Goal: Task Accomplishment & Management: Manage account settings

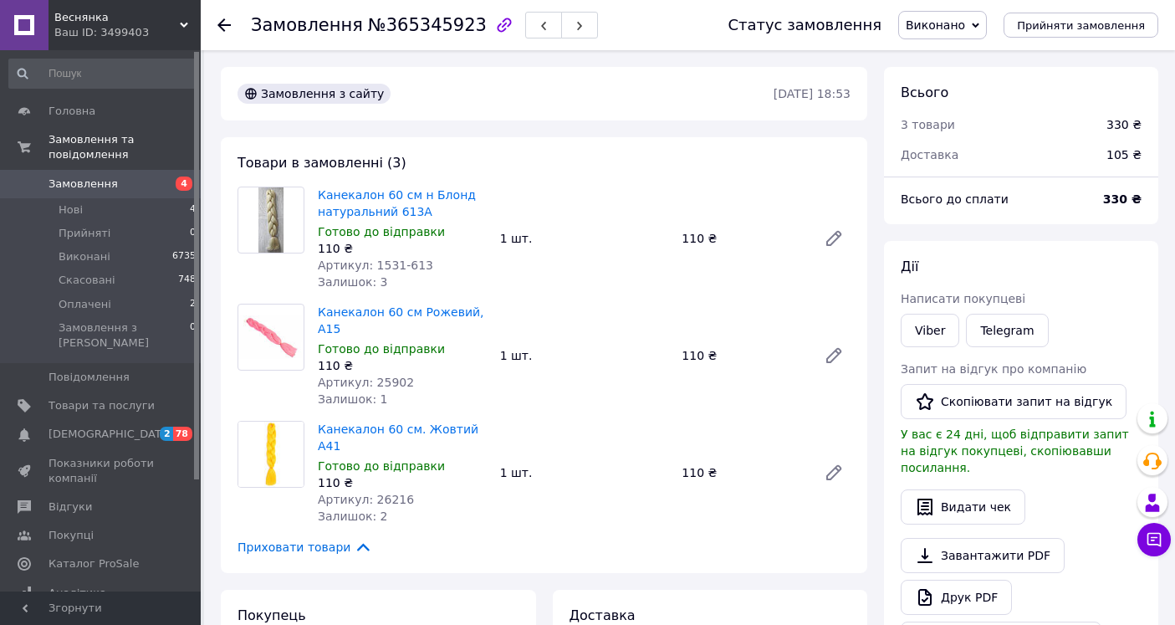
scroll to position [279, 0]
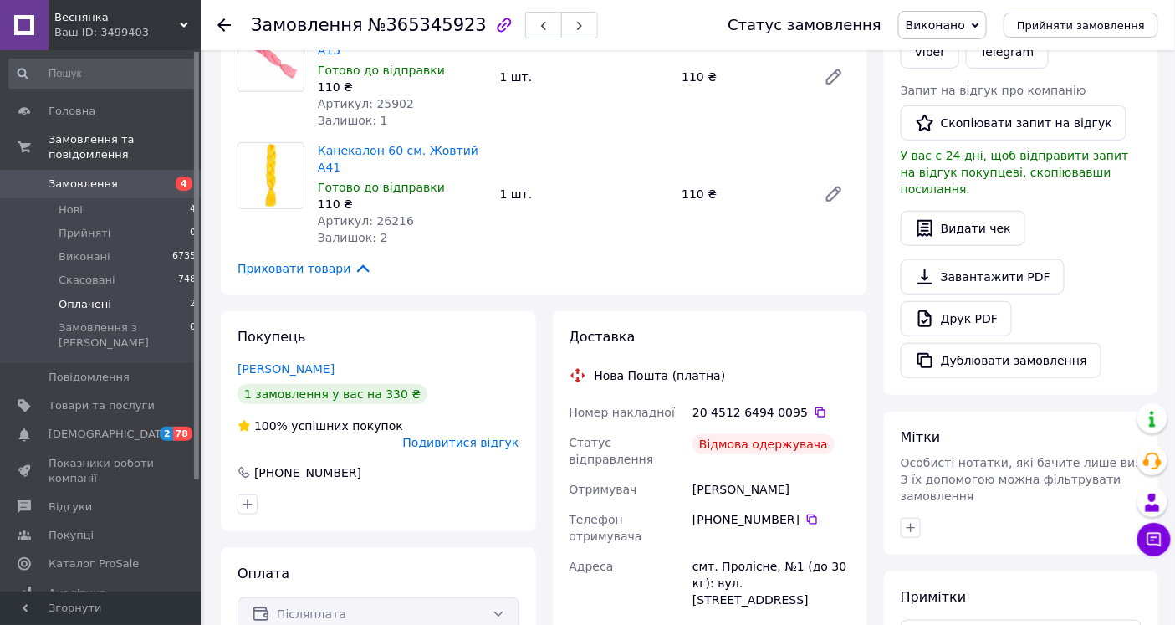
click at [78, 297] on span "Оплачені" at bounding box center [85, 304] width 53 height 15
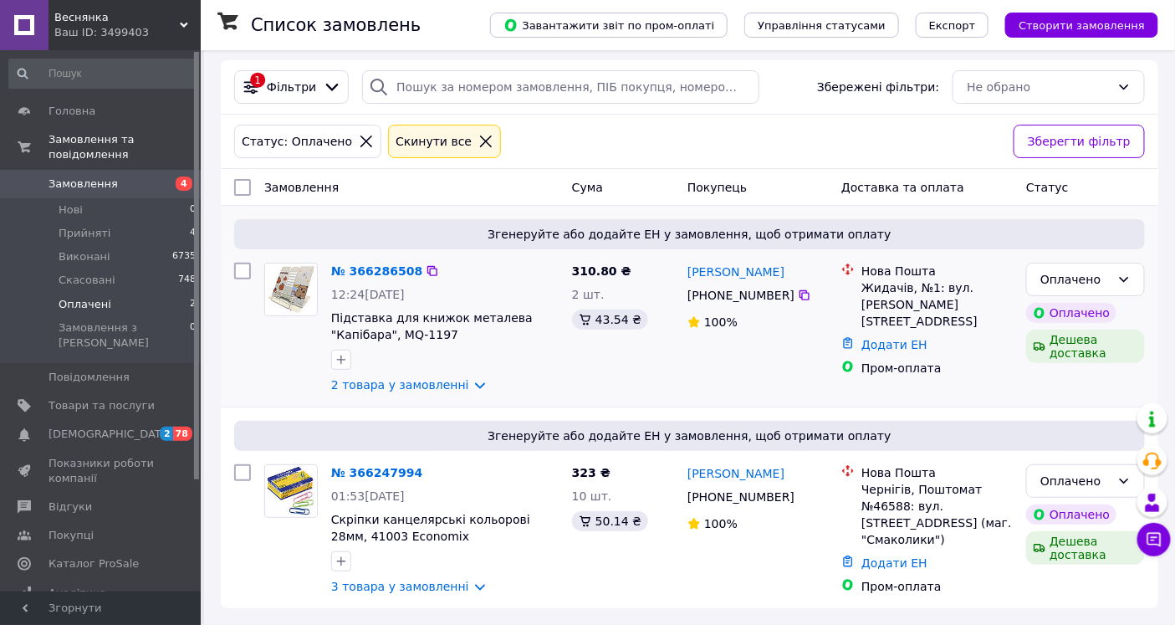
scroll to position [9, 0]
click at [479, 139] on icon at bounding box center [486, 141] width 15 height 15
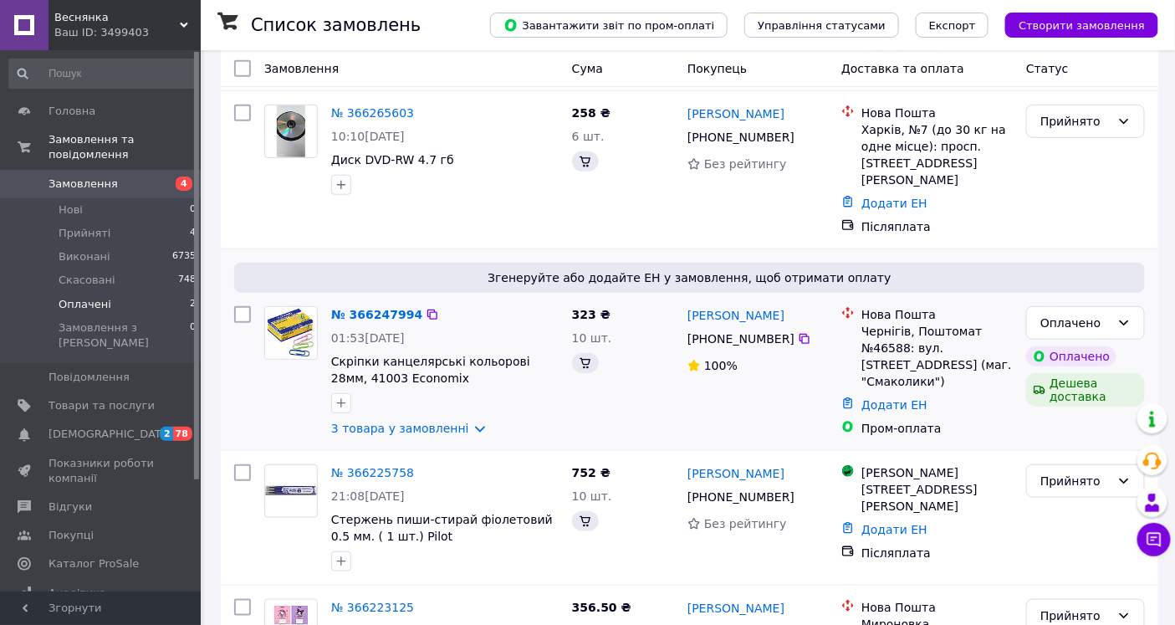
scroll to position [279, 0]
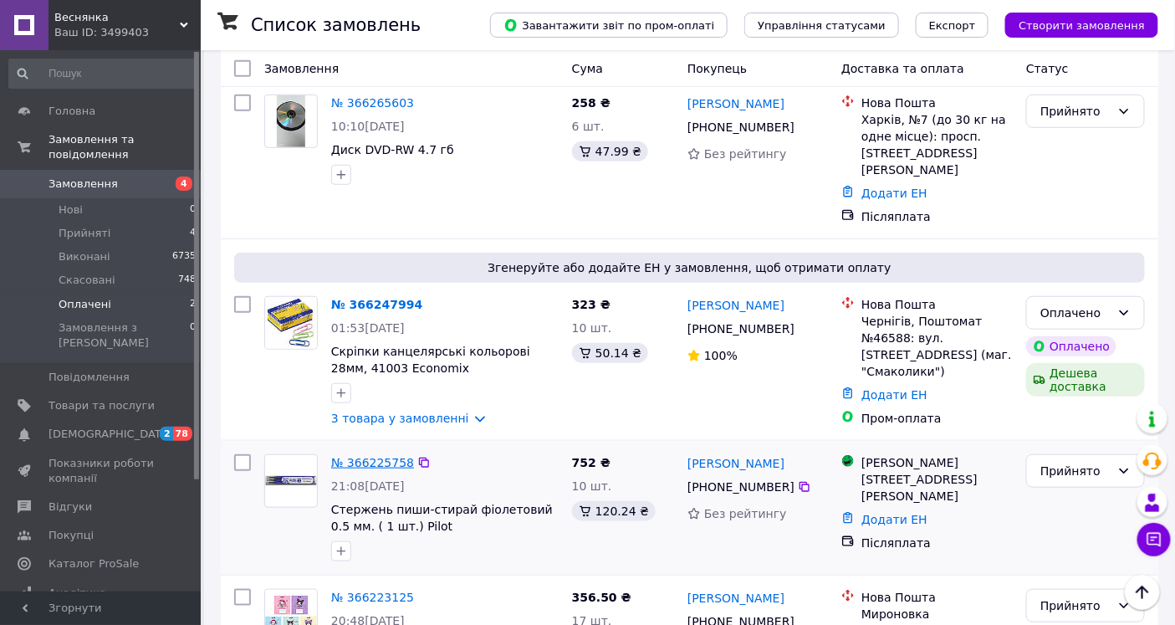
click at [366, 456] on link "№ 366225758" at bounding box center [372, 462] width 83 height 13
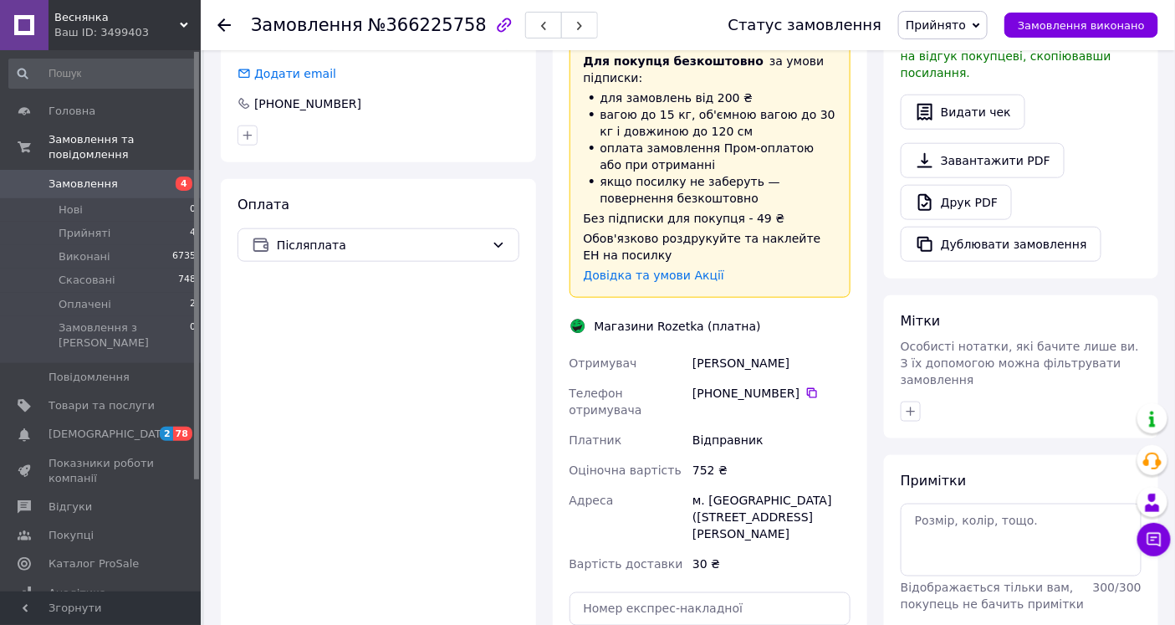
scroll to position [738, 0]
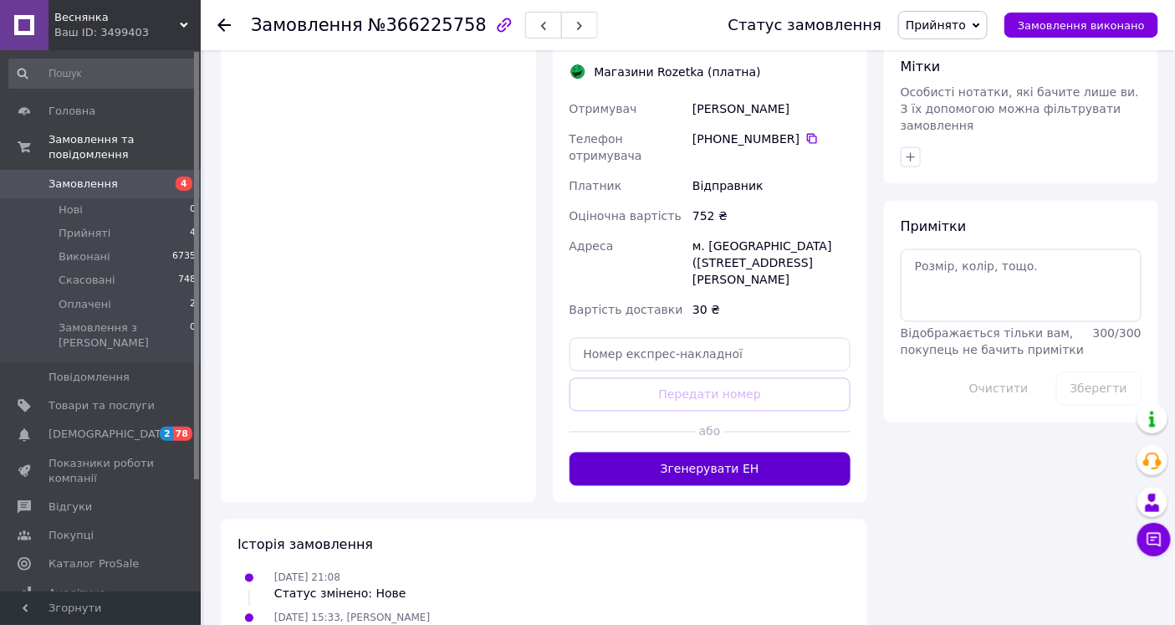
click at [714, 453] on button "Згенерувати ЕН" at bounding box center [711, 469] width 282 height 33
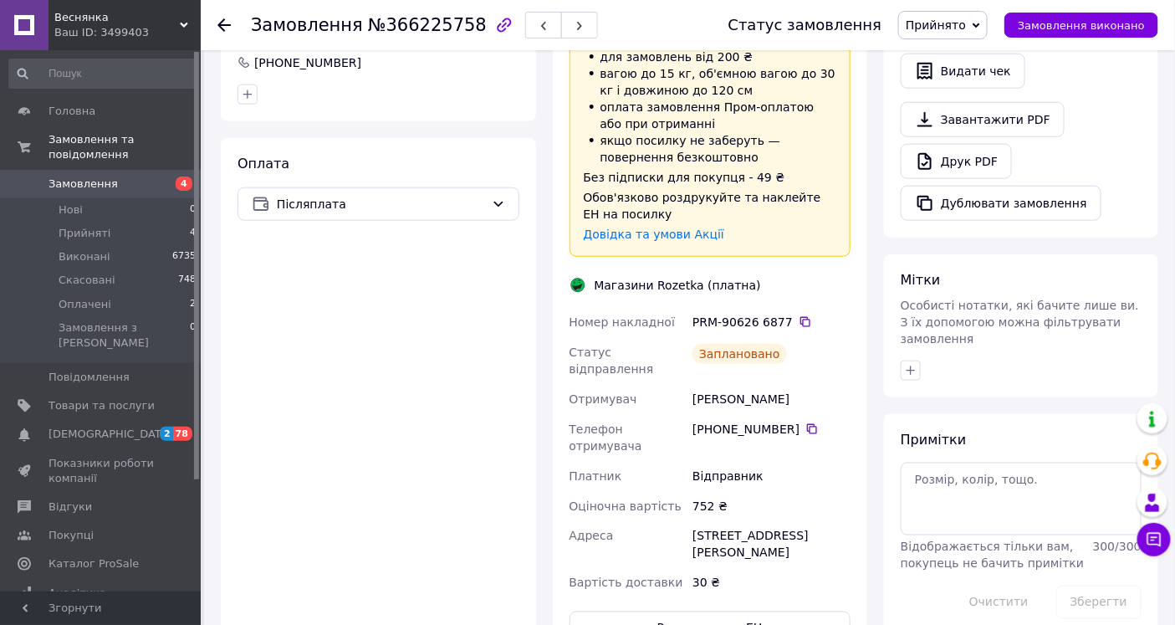
scroll to position [557, 0]
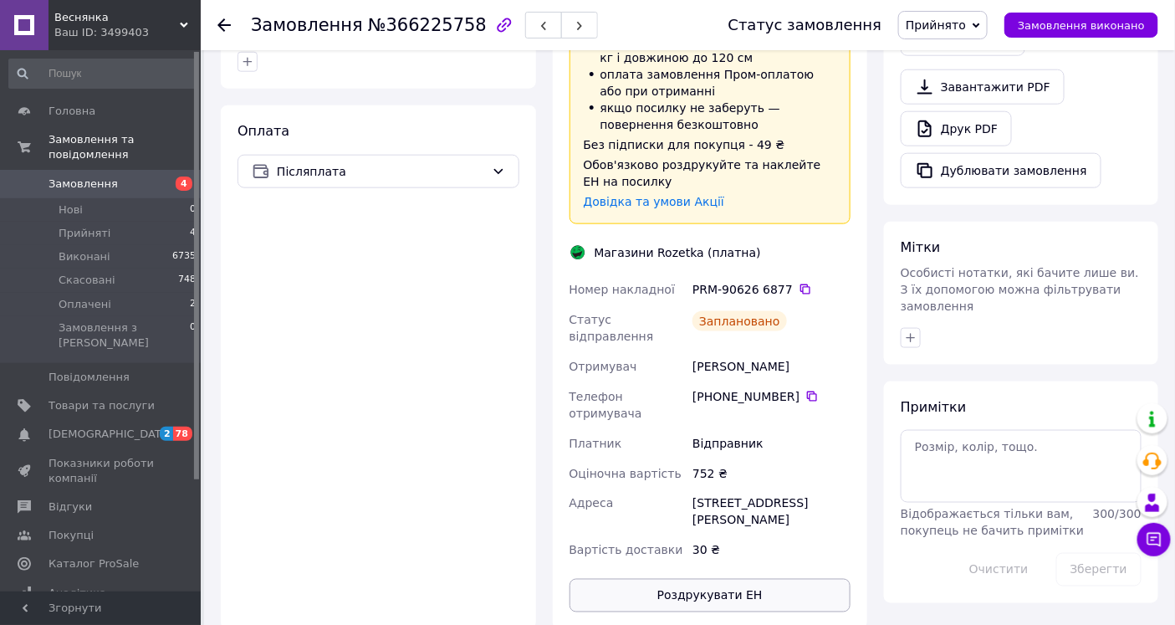
click at [688, 579] on button "Роздрукувати ЕН" at bounding box center [711, 595] width 282 height 33
click at [1063, 27] on span "Замовлення виконано" at bounding box center [1081, 25] width 127 height 13
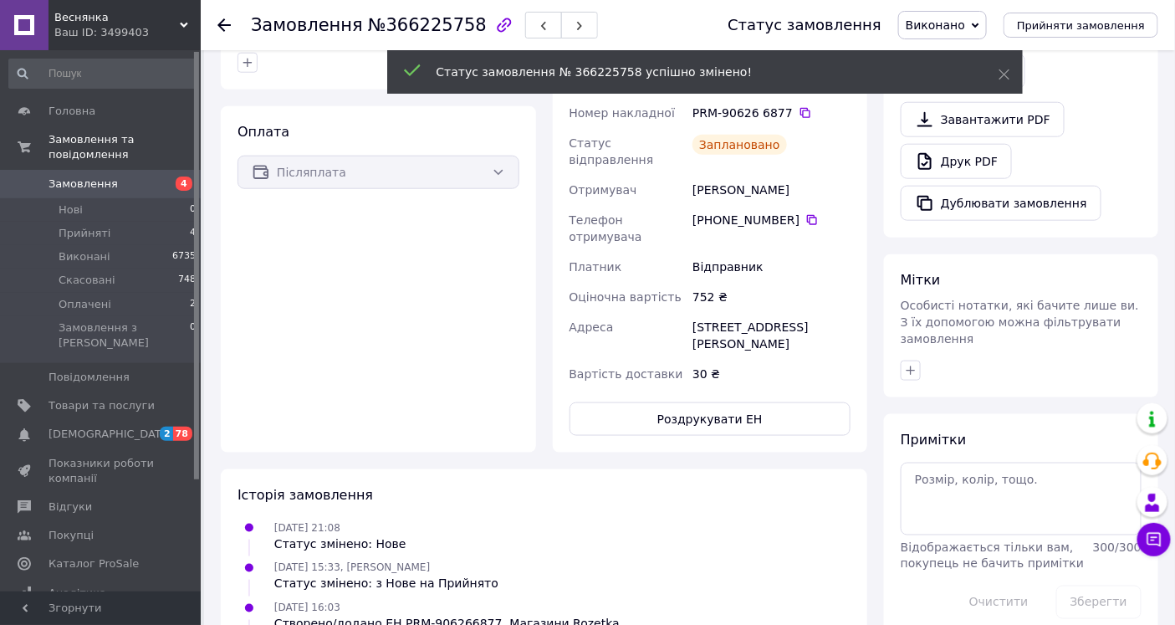
scroll to position [495, 0]
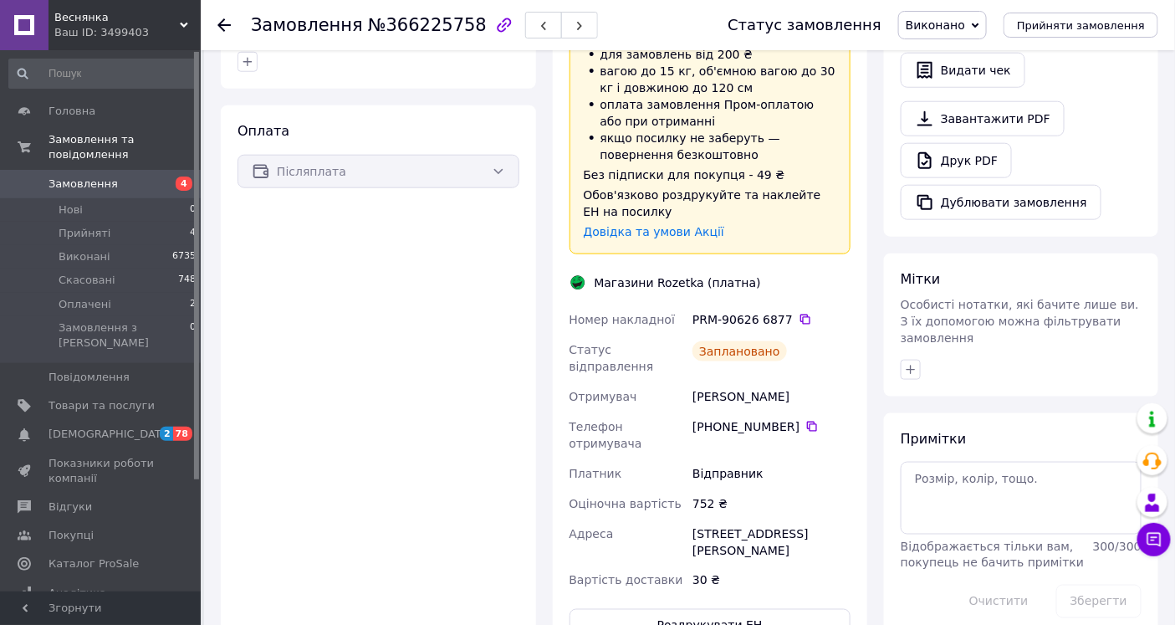
click at [226, 27] on icon at bounding box center [224, 24] width 13 height 13
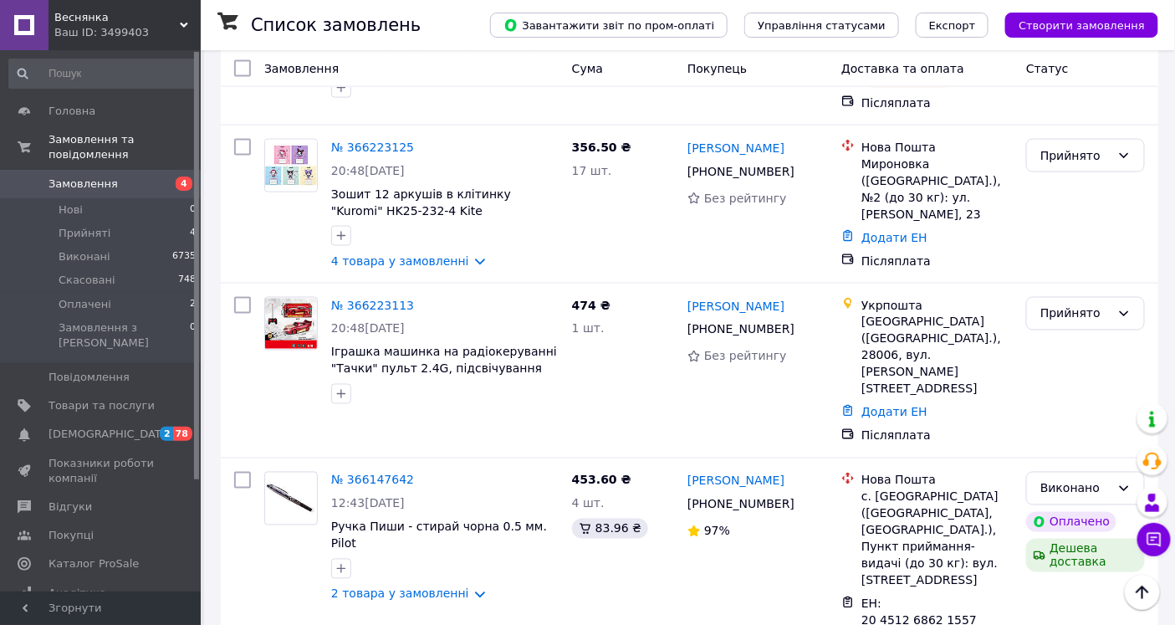
scroll to position [743, 0]
click at [370, 298] on link "№ 366223113" at bounding box center [372, 304] width 83 height 13
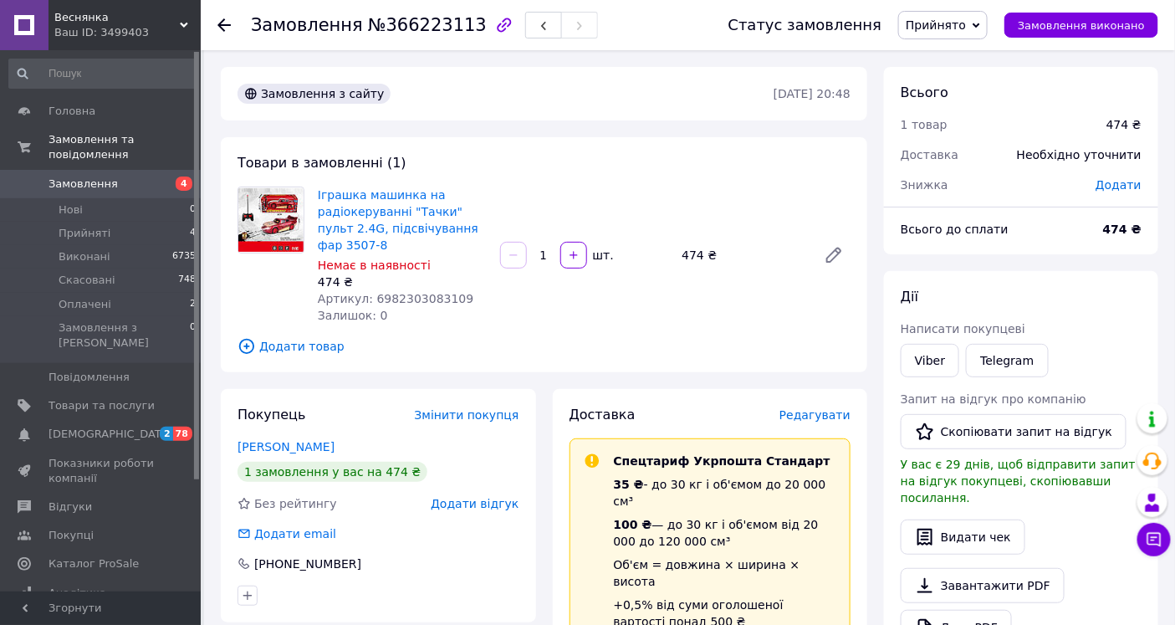
click at [821, 408] on span "Редагувати" at bounding box center [815, 414] width 71 height 13
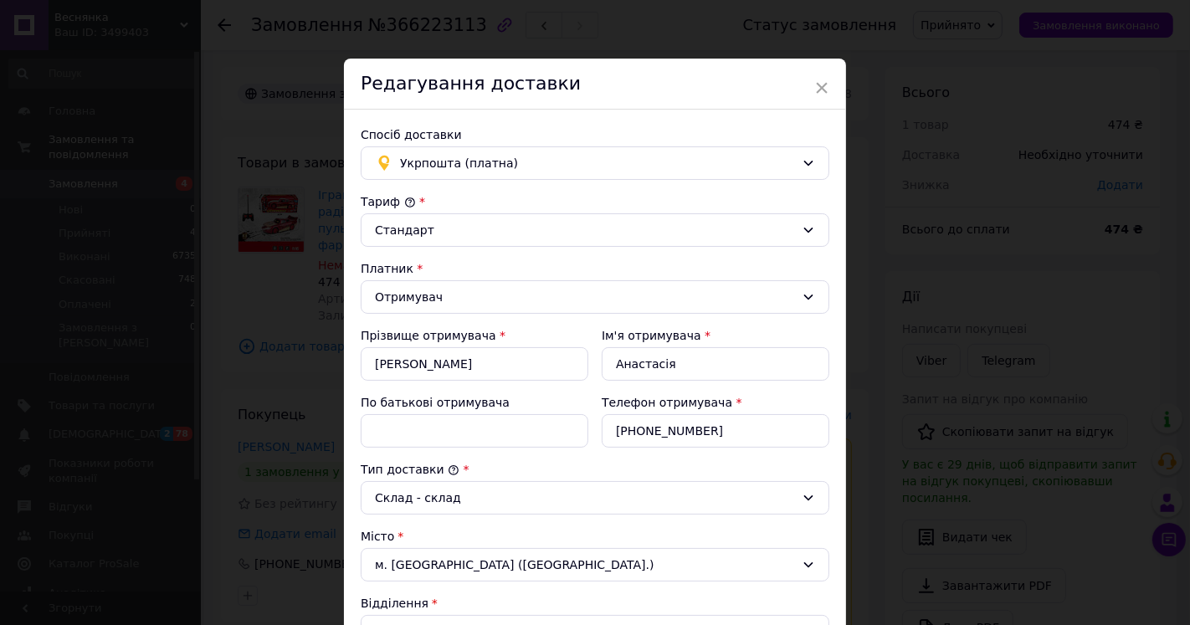
scroll to position [464, 0]
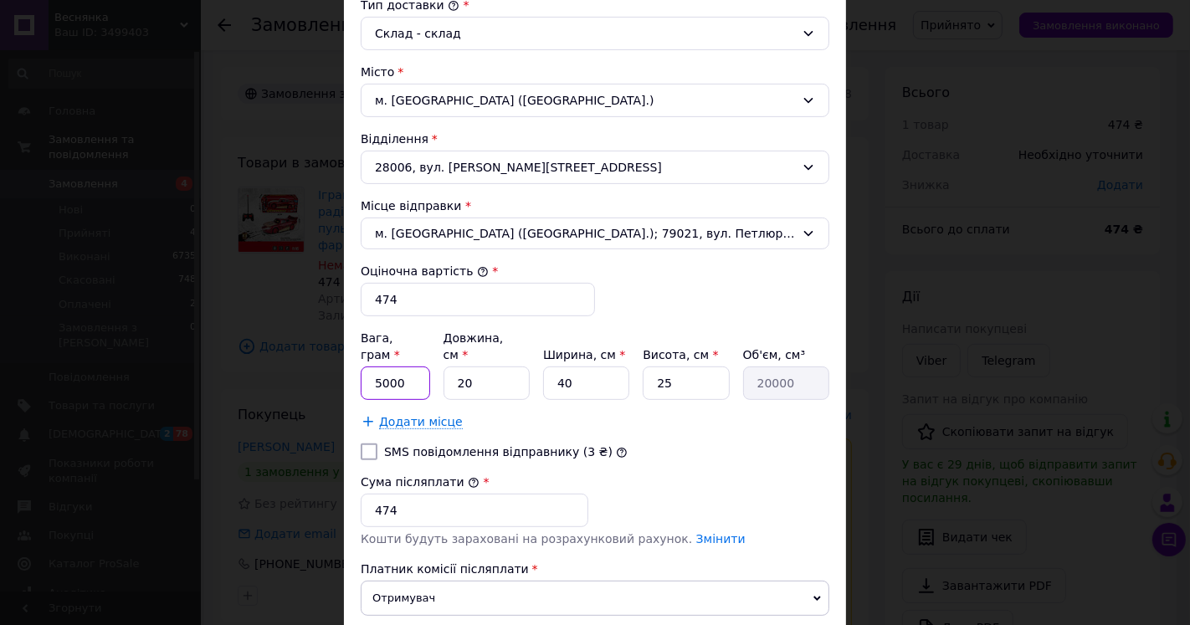
click at [419, 371] on input "5000" at bounding box center [395, 382] width 69 height 33
type input "5"
type input "2"
click at [584, 366] on input "40" at bounding box center [586, 382] width 86 height 33
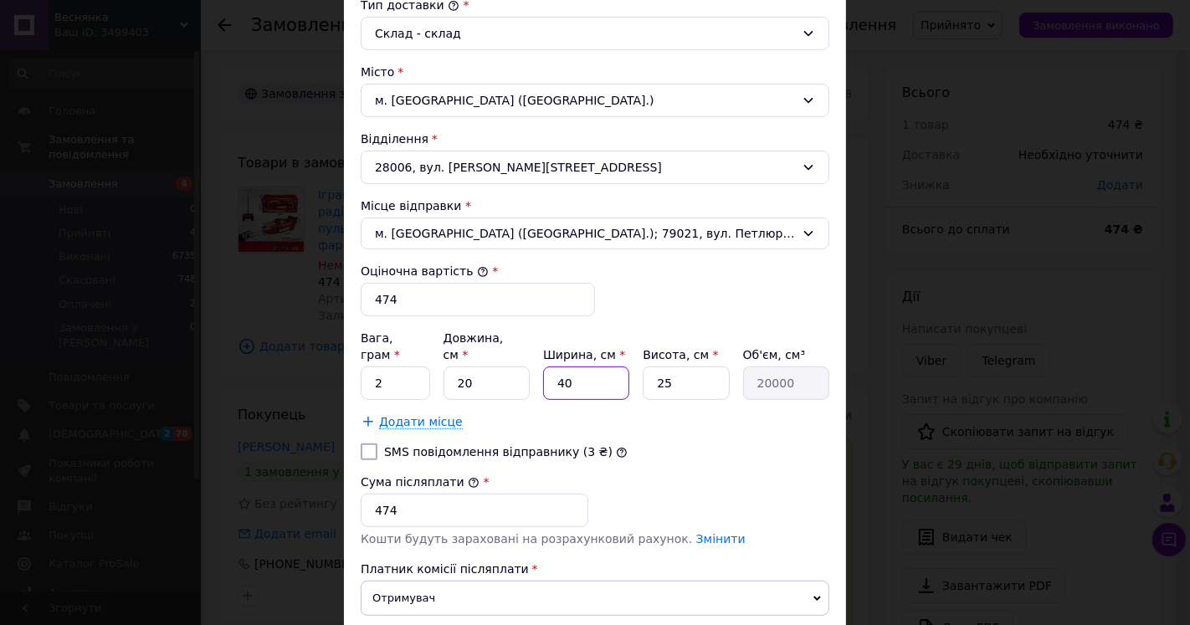
type input "2"
type input "1000"
type input "20"
type input "10000"
type input "20"
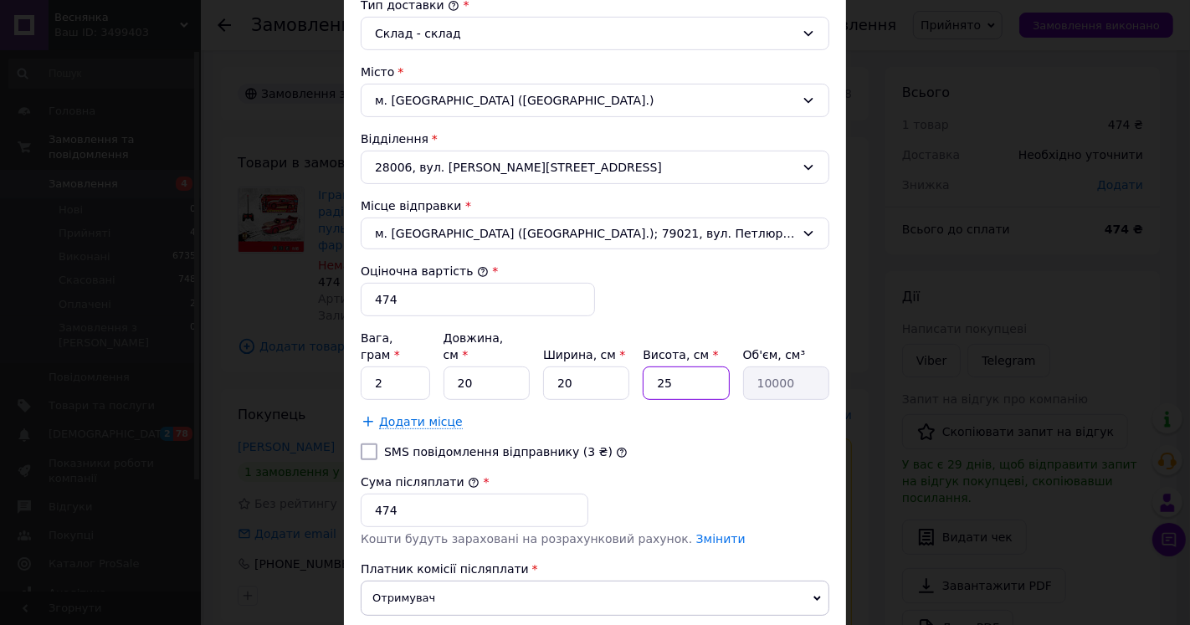
click at [672, 368] on input "25" at bounding box center [685, 382] width 86 height 33
type input "1"
type input "400"
type input "10"
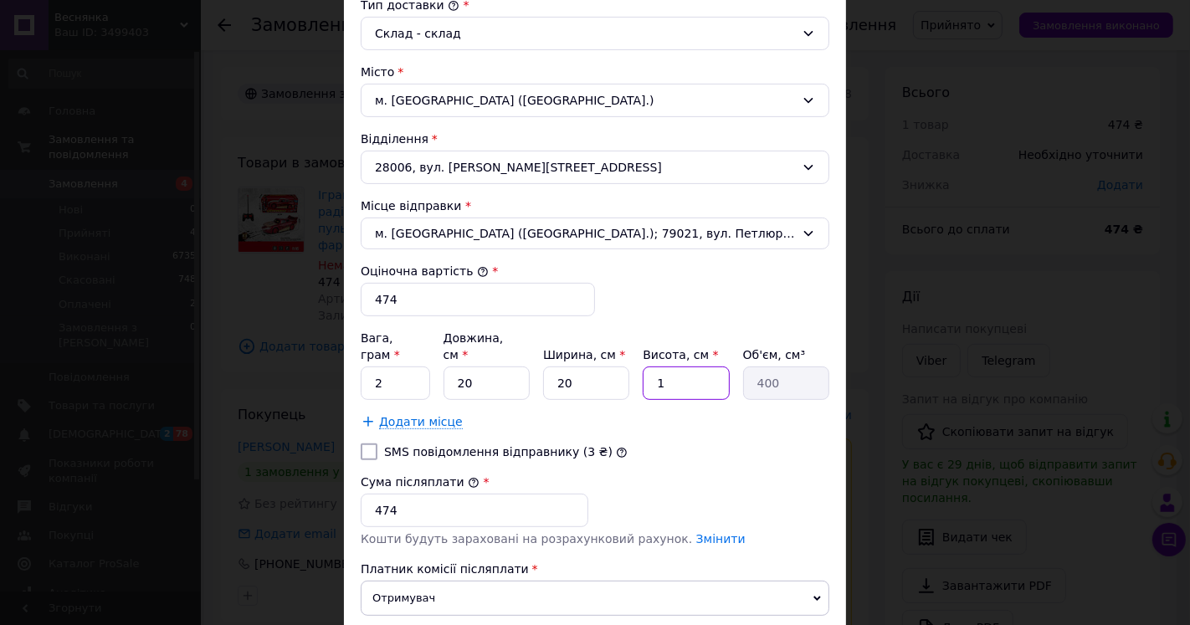
type input "4000"
click at [668, 366] on input "10" at bounding box center [685, 382] width 86 height 33
type input "5"
type input "2000"
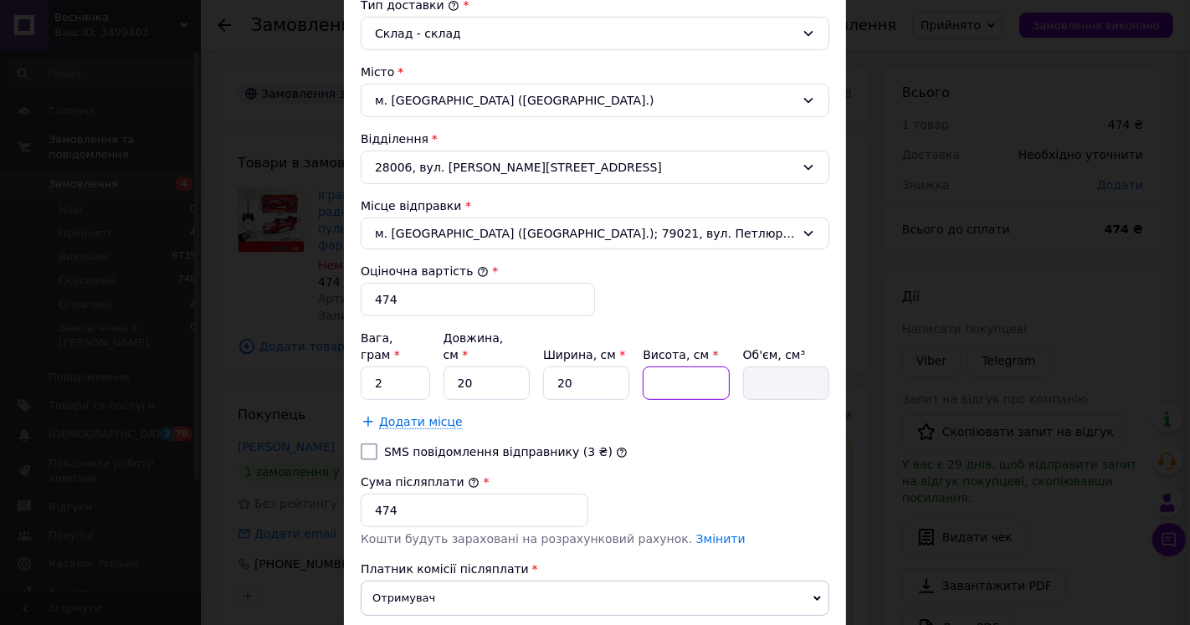
type input "1"
type input "400"
type input "10"
type input "4000"
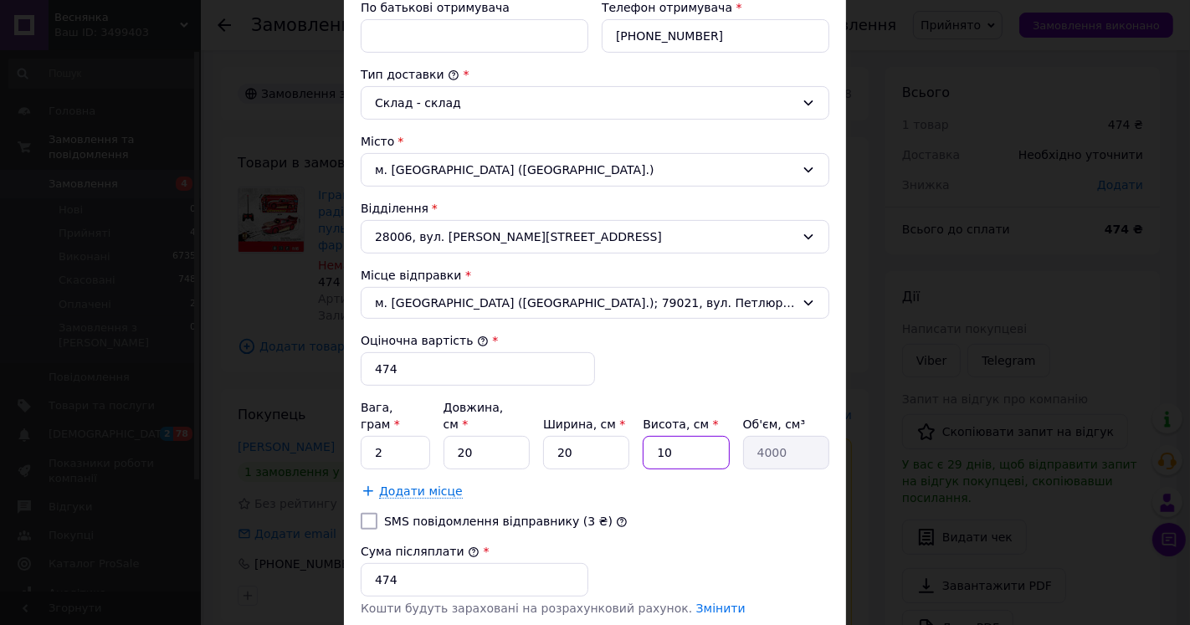
scroll to position [393, 0]
type input "10"
click at [580, 307] on span "м. [GEOGRAPHIC_DATA] ([GEOGRAPHIC_DATA].); 79021, вул. Петлюри, 36" at bounding box center [585, 304] width 420 height 17
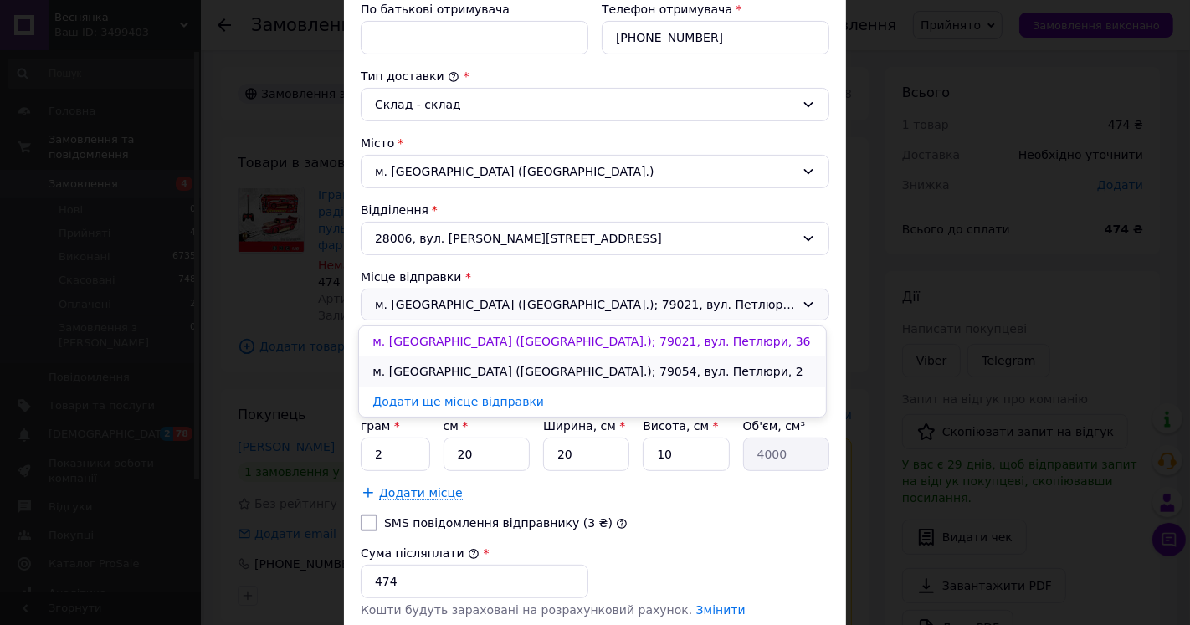
click at [569, 368] on li "м. [GEOGRAPHIC_DATA] ([GEOGRAPHIC_DATA].); 79054, вул. Петлюри, 2" at bounding box center [592, 371] width 467 height 30
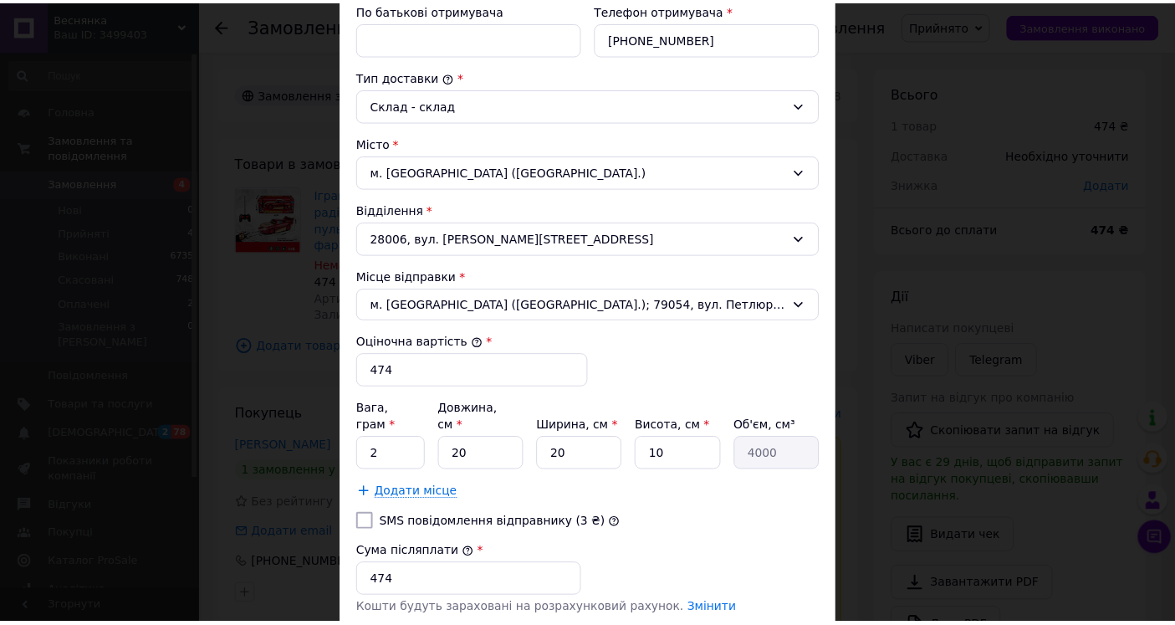
scroll to position [579, 0]
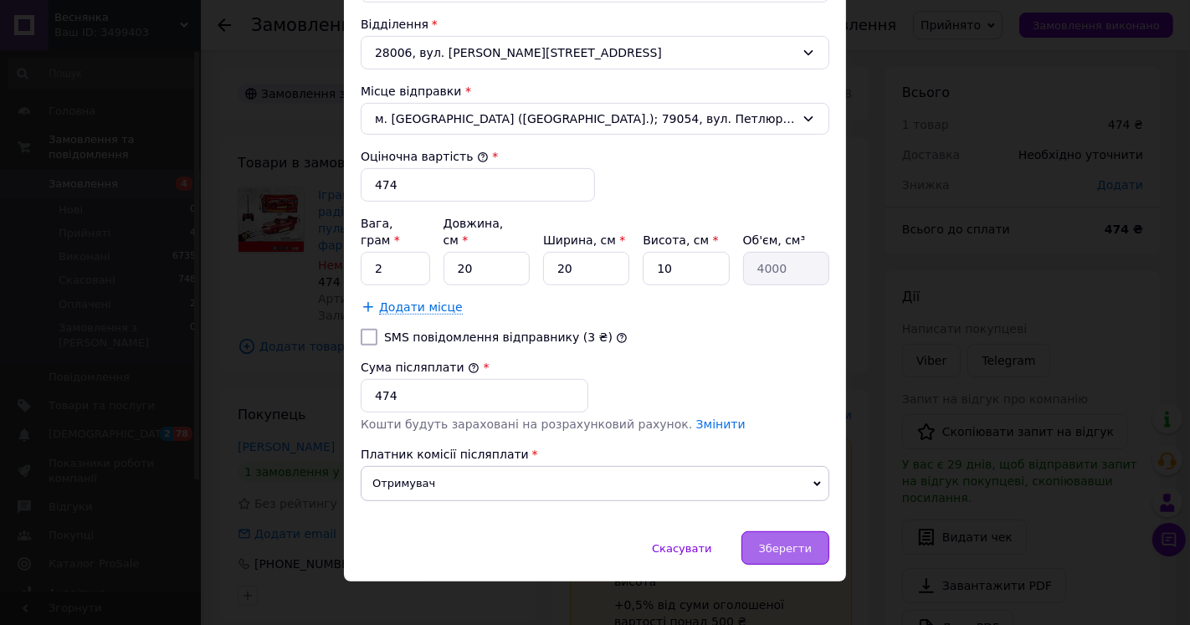
click at [775, 542] on span "Зберегти" at bounding box center [785, 548] width 53 height 13
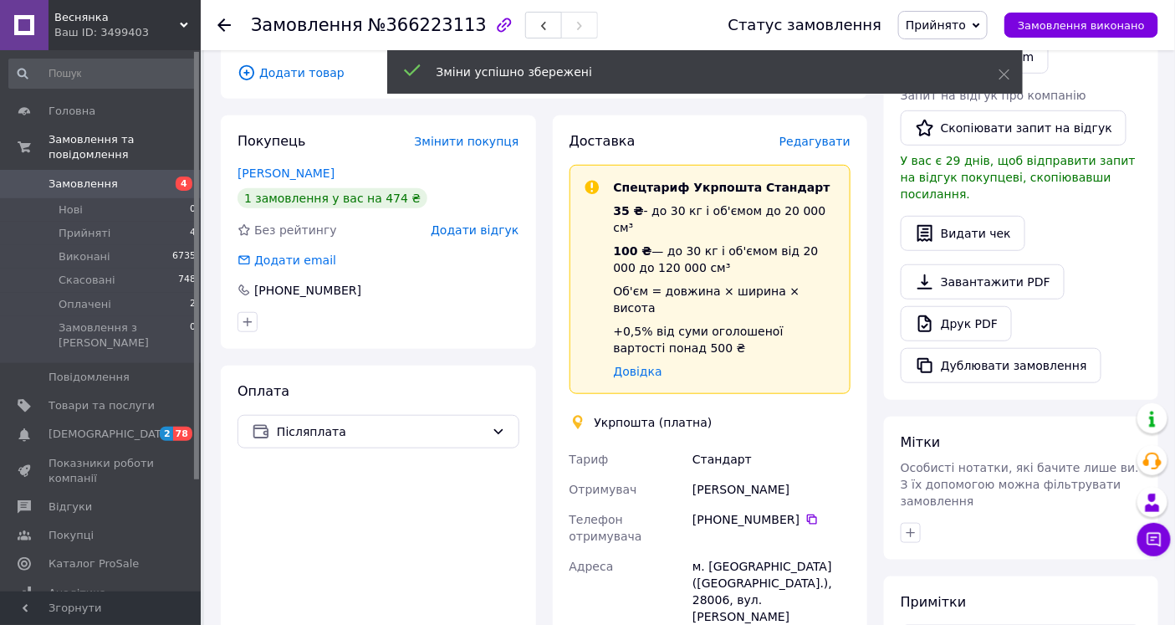
scroll to position [557, 0]
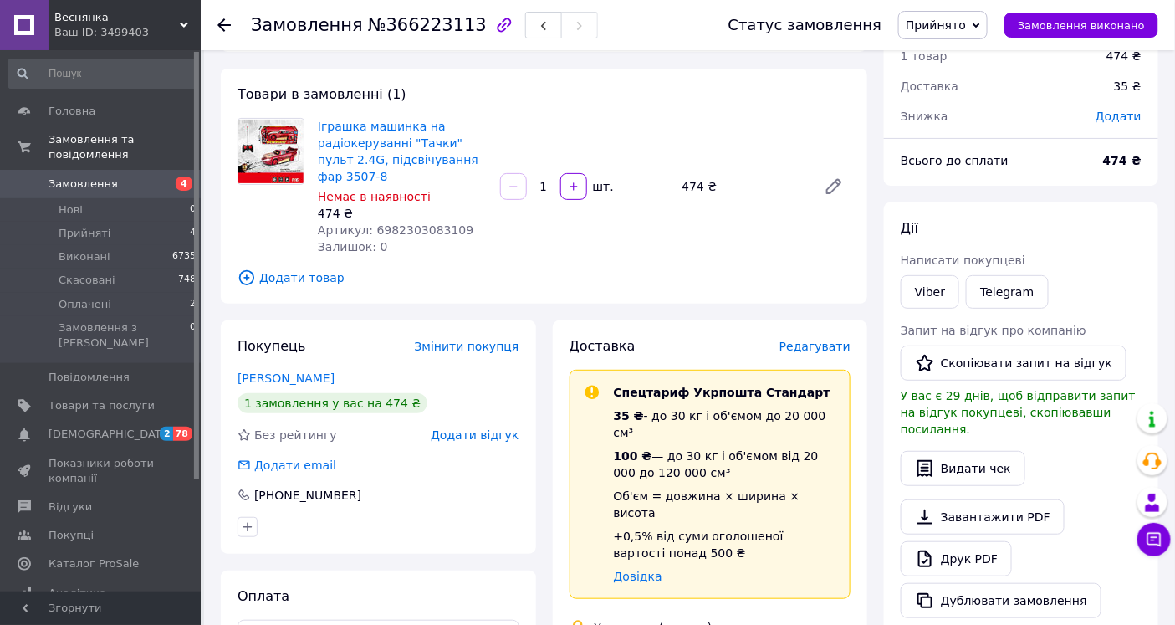
scroll to position [0, 0]
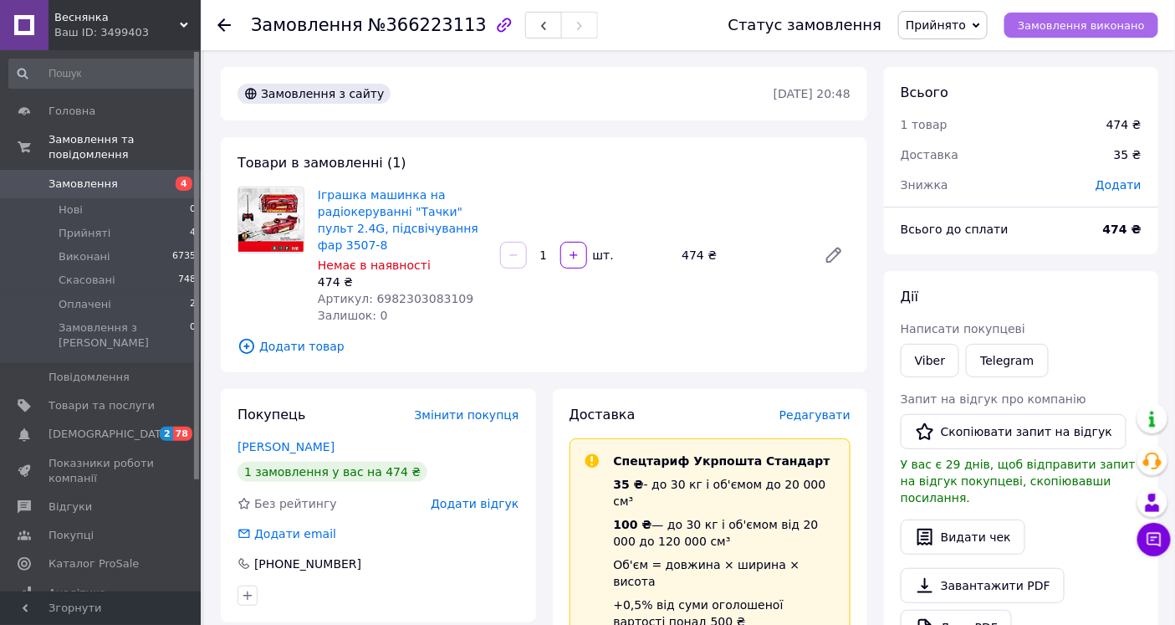
click at [1043, 23] on span "Замовлення виконано" at bounding box center [1081, 25] width 127 height 13
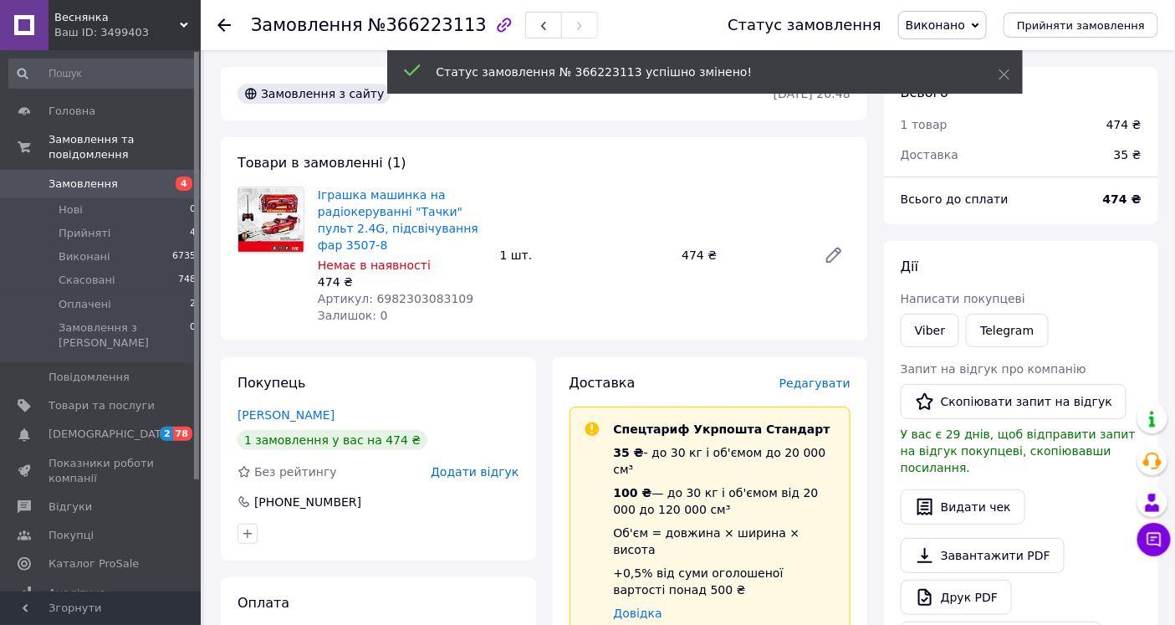
click at [226, 21] on icon at bounding box center [224, 24] width 13 height 13
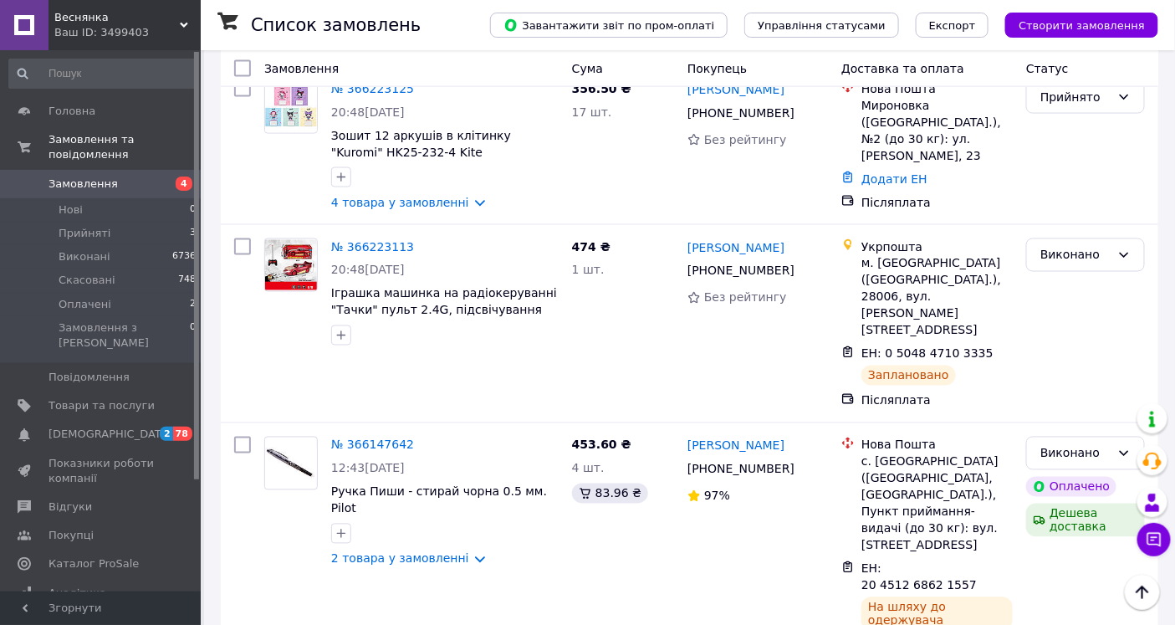
scroll to position [837, 0]
